Goal: Book appointment/travel/reservation

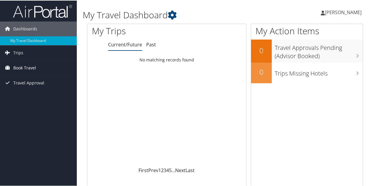
click at [27, 65] on span "Book Travel" at bounding box center [24, 67] width 23 height 15
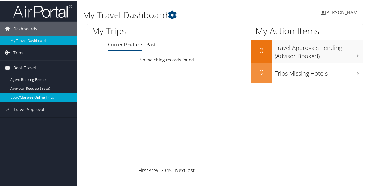
click at [27, 100] on link "Book/Manage Online Trips" at bounding box center [38, 96] width 77 height 9
